Goal: Information Seeking & Learning: Learn about a topic

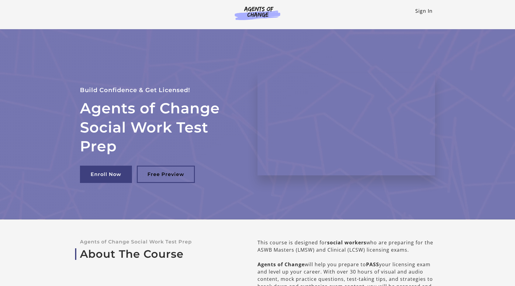
click at [422, 12] on link "Sign In" at bounding box center [423, 11] width 17 height 7
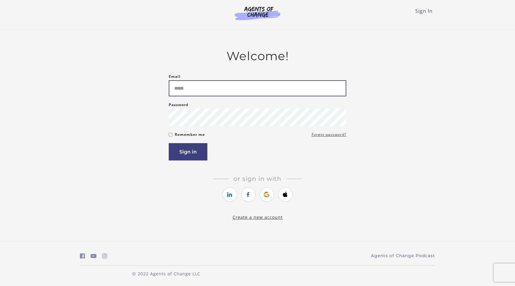
type input "**********"
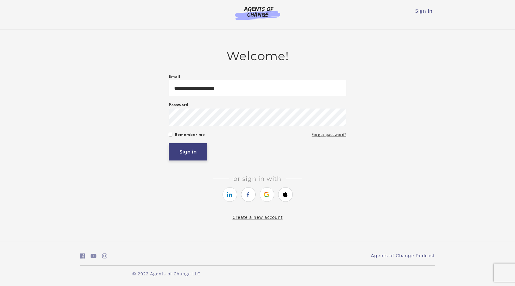
click at [194, 150] on button "Sign in" at bounding box center [188, 151] width 39 height 17
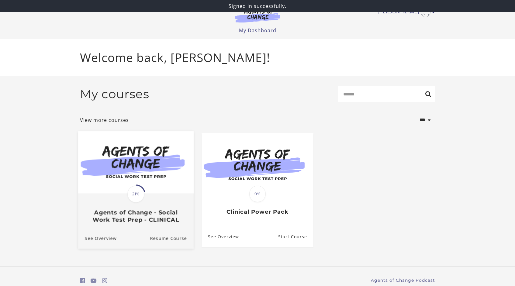
click at [158, 155] on img at bounding box center [135, 162] width 115 height 62
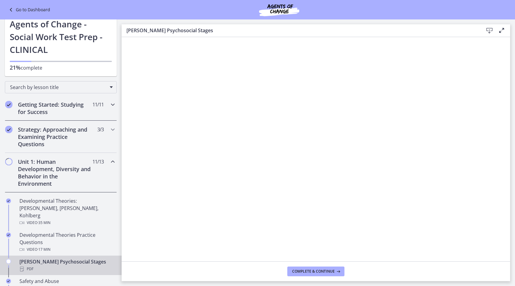
scroll to position [15, 0]
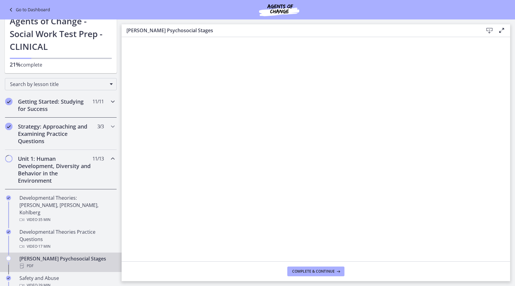
click at [42, 105] on h2 "Getting Started: Studying for Success" at bounding box center [55, 105] width 74 height 15
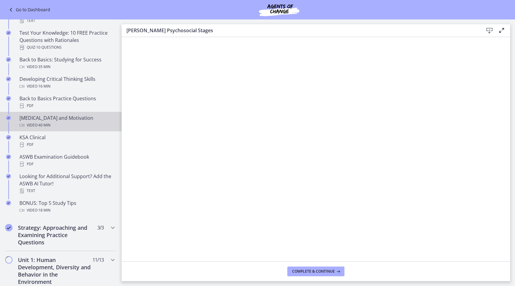
scroll to position [157, 0]
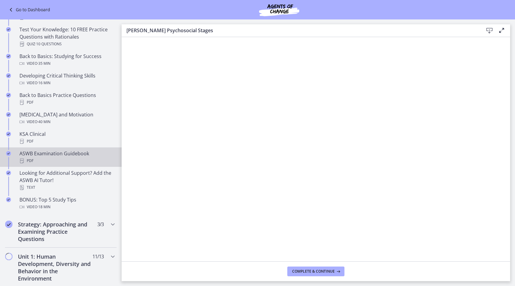
click at [41, 161] on div "PDF" at bounding box center [66, 160] width 95 height 7
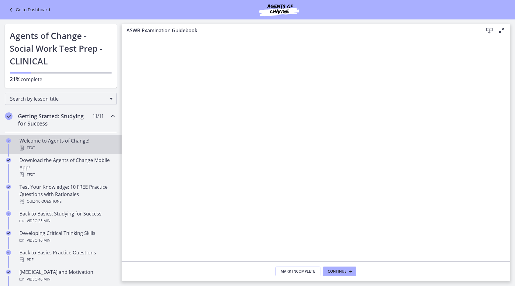
click at [44, 150] on div "Text" at bounding box center [66, 147] width 95 height 7
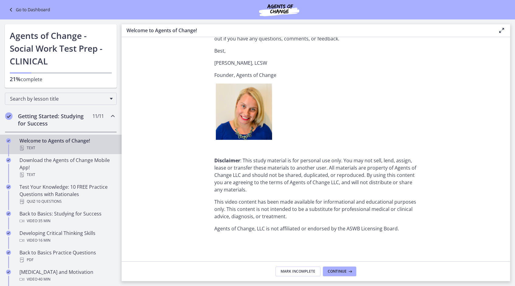
scroll to position [723, 0]
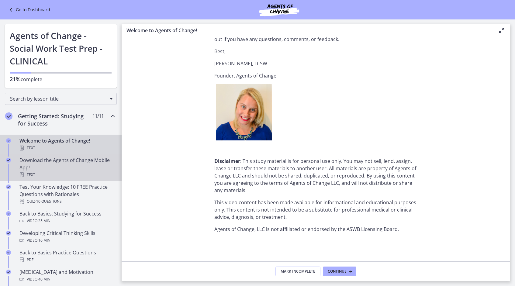
click at [73, 165] on div "Download the Agents of Change Mobile App! Text" at bounding box center [66, 168] width 95 height 22
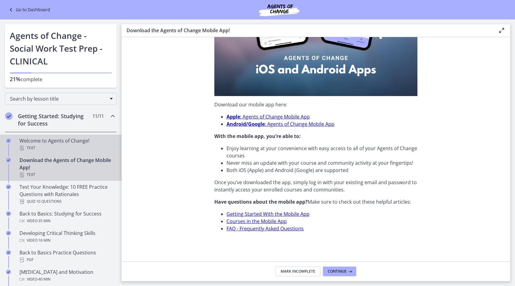
scroll to position [148, 0]
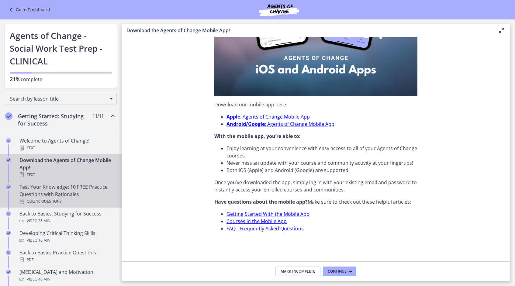
click at [51, 194] on div "Test Your Knowledge: 10 FREE Practice Questions with Rationales Quiz · 10 Quest…" at bounding box center [66, 194] width 95 height 22
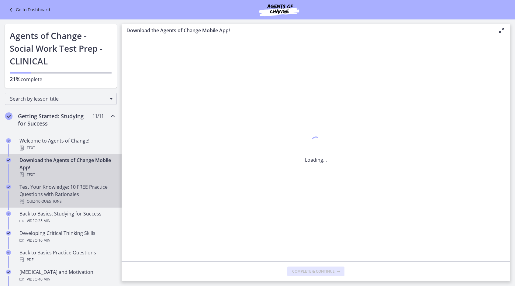
scroll to position [0, 0]
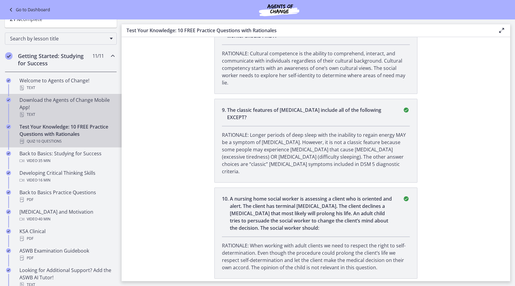
scroll to position [96, 0]
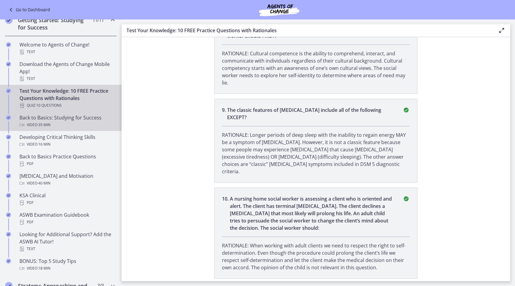
click at [41, 125] on span "· 35 min" at bounding box center [43, 124] width 13 height 7
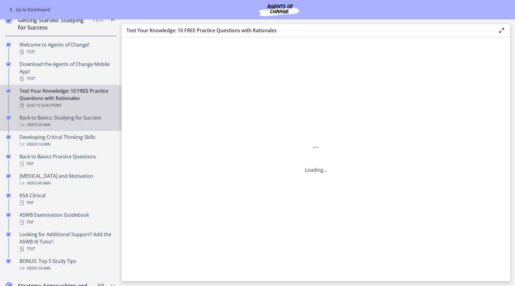
scroll to position [0, 0]
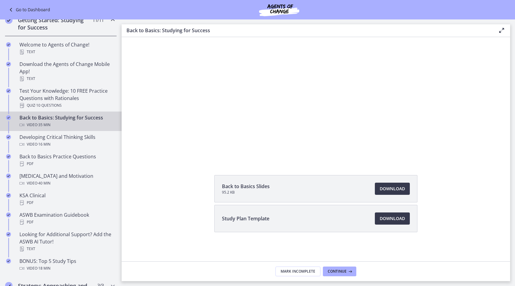
scroll to position [54, 0]
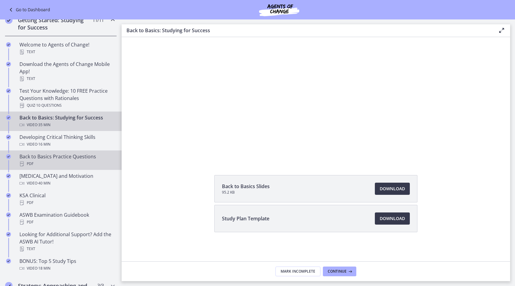
click at [54, 158] on div "Back to Basics Practice Questions PDF" at bounding box center [66, 160] width 95 height 15
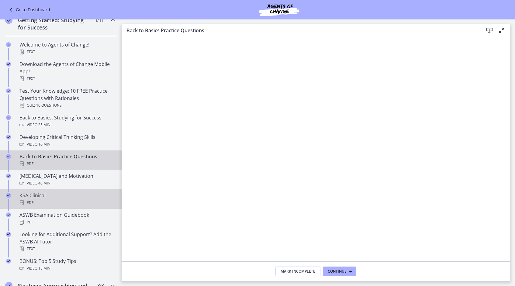
click at [45, 198] on div "KSA Clinical PDF" at bounding box center [66, 199] width 95 height 15
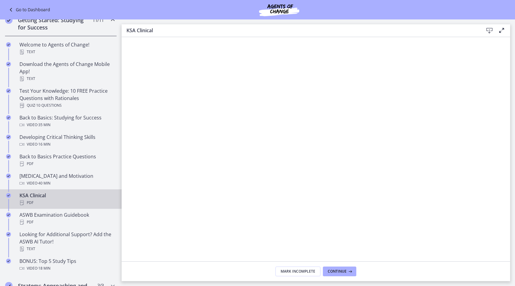
click at [487, 29] on icon at bounding box center [489, 30] width 7 height 7
